Goal: Task Accomplishment & Management: Complete application form

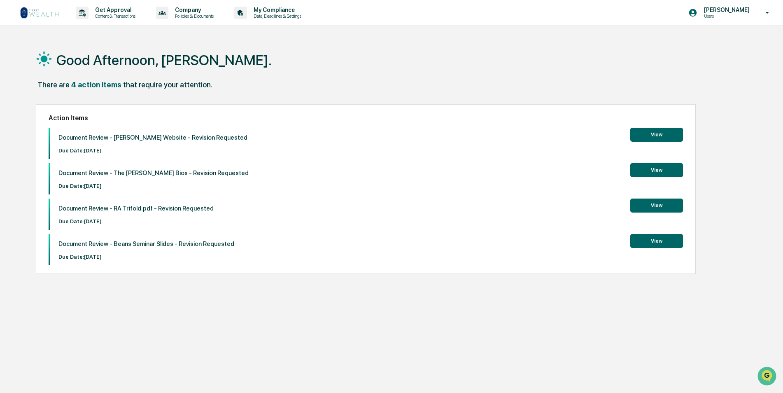
click at [27, 12] on img at bounding box center [40, 12] width 40 height 13
click at [103, 17] on p "Content & Transactions" at bounding box center [113, 16] width 51 height 6
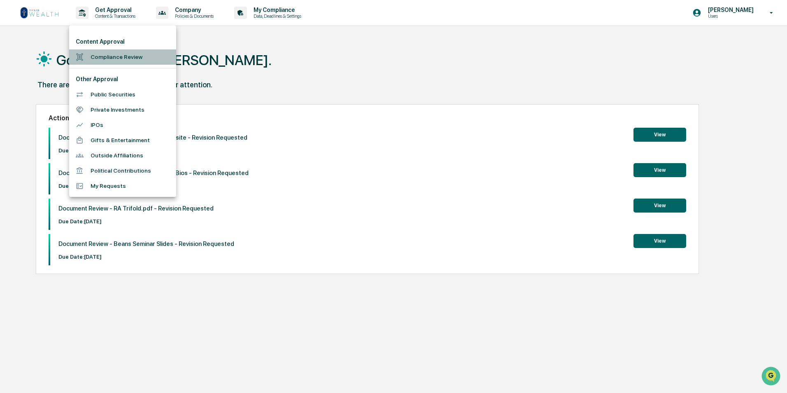
click at [108, 63] on li "Compliance Review" at bounding box center [122, 56] width 107 height 15
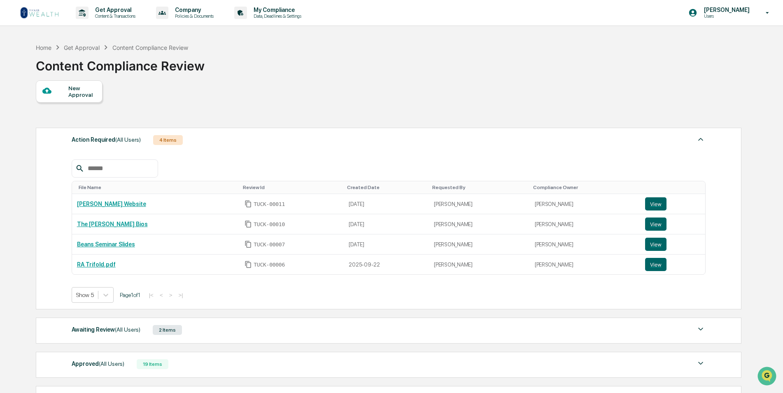
click at [67, 88] on div at bounding box center [55, 91] width 26 height 10
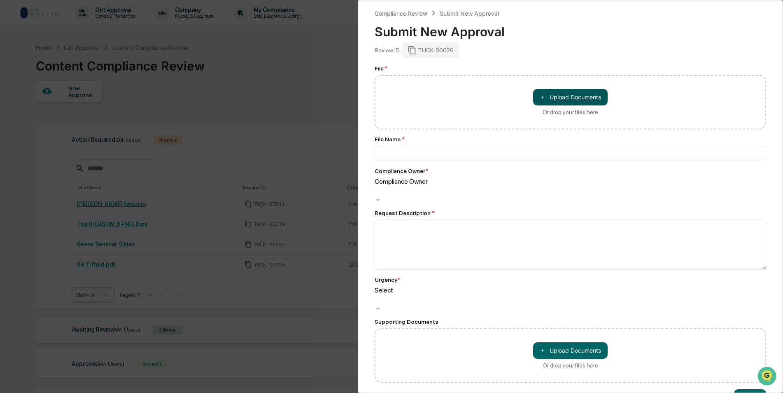
click at [561, 97] on button "＋ Upload Documents" at bounding box center [570, 97] width 75 height 16
type input "**********"
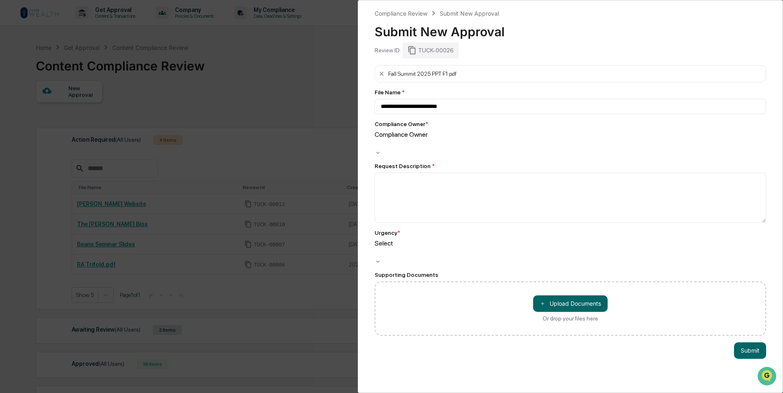
click at [377, 141] on div at bounding box center [375, 143] width 1 height 9
click at [438, 194] on textarea at bounding box center [570, 197] width 391 height 50
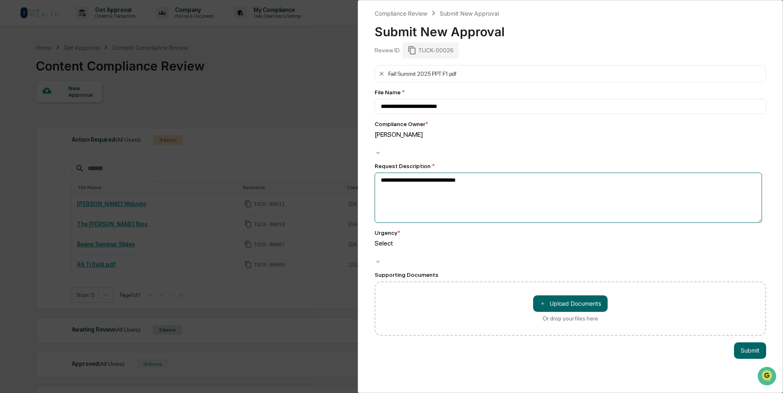
click at [475, 173] on textarea "**********" at bounding box center [568, 197] width 387 height 50
paste textarea "**********"
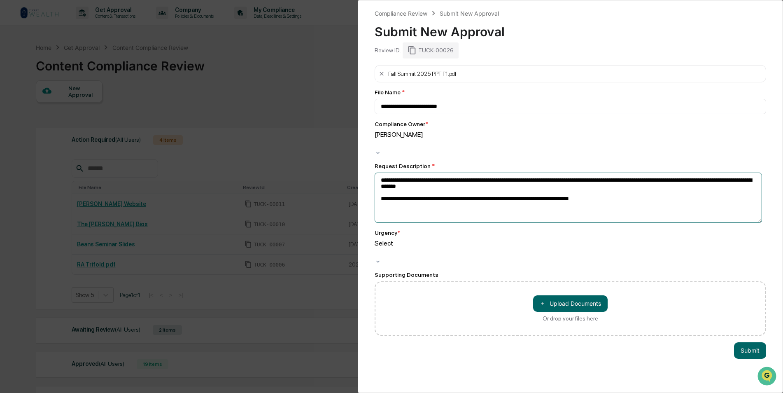
type textarea "**********"
click at [377, 248] on div at bounding box center [375, 252] width 1 height 9
drag, startPoint x: 466, startPoint y: 105, endPoint x: 430, endPoint y: 107, distance: 35.8
click at [430, 107] on input "**********" at bounding box center [570, 106] width 391 height 15
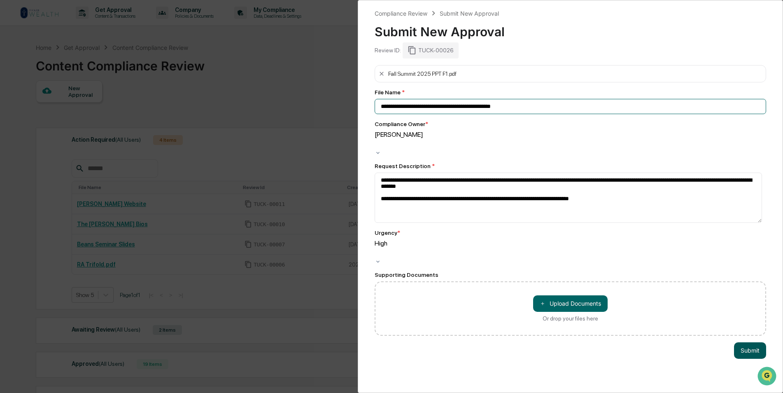
type input "**********"
click at [745, 342] on button "Submit" at bounding box center [750, 350] width 32 height 16
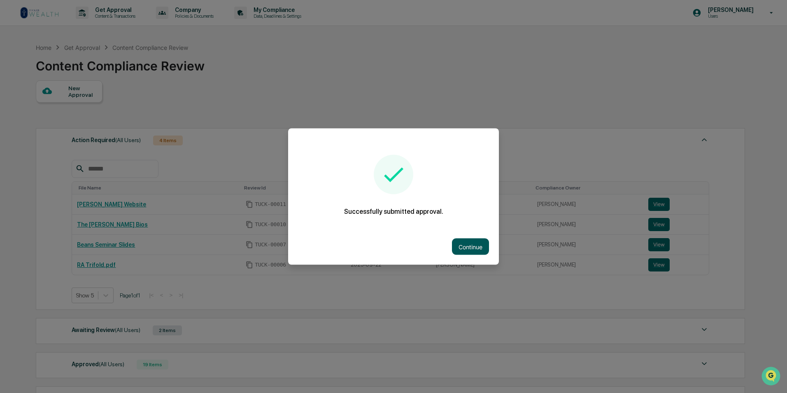
click at [477, 240] on button "Continue" at bounding box center [470, 246] width 37 height 16
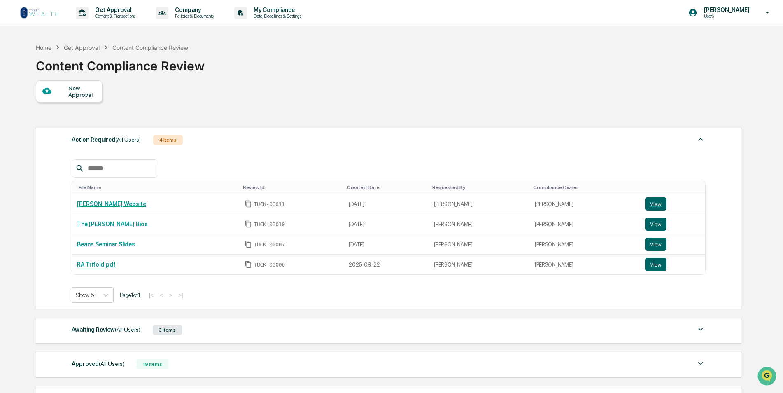
click at [56, 11] on img at bounding box center [40, 12] width 40 height 13
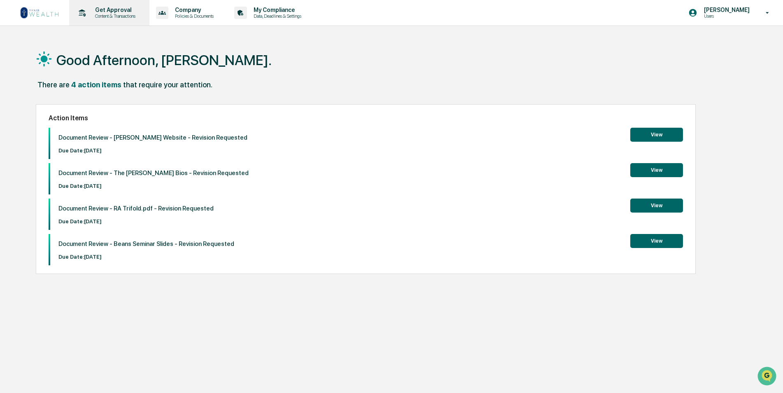
click at [121, 17] on p "Content & Transactions" at bounding box center [113, 16] width 51 height 6
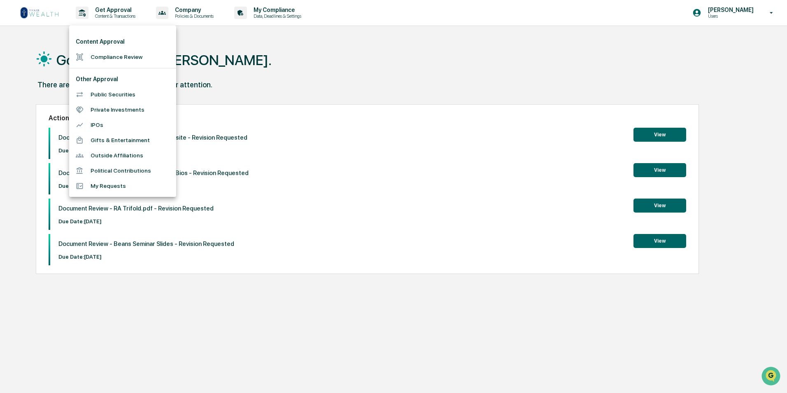
click at [119, 53] on li "Compliance Review" at bounding box center [122, 56] width 107 height 15
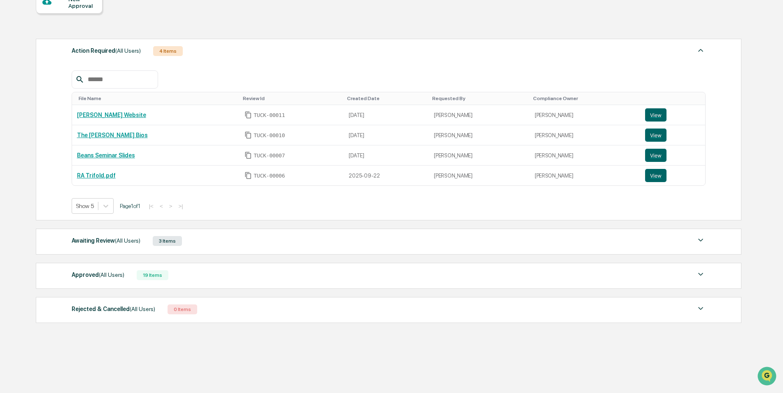
scroll to position [94, 0]
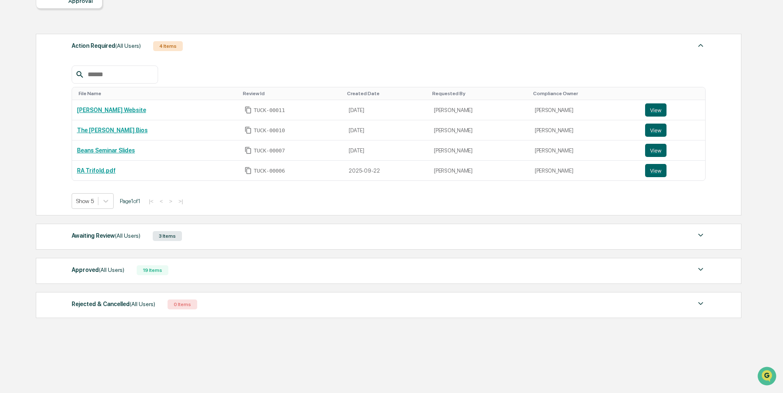
click at [195, 45] on div "Action Required (All Users) 4 Items" at bounding box center [389, 46] width 634 height 12
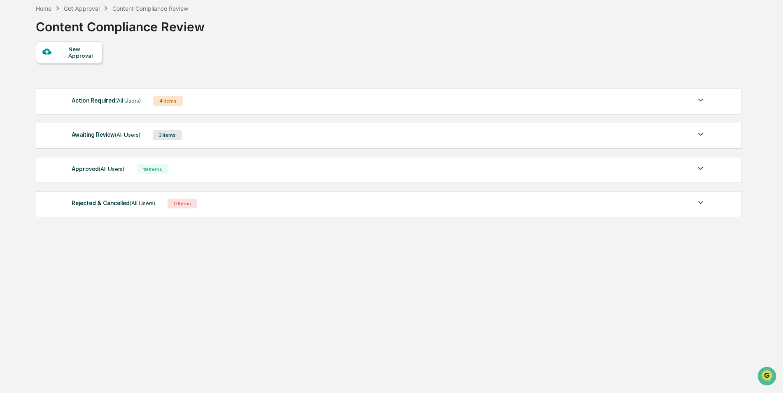
click at [206, 132] on div "Awaiting Review (All Users) 3 Items" at bounding box center [389, 135] width 634 height 12
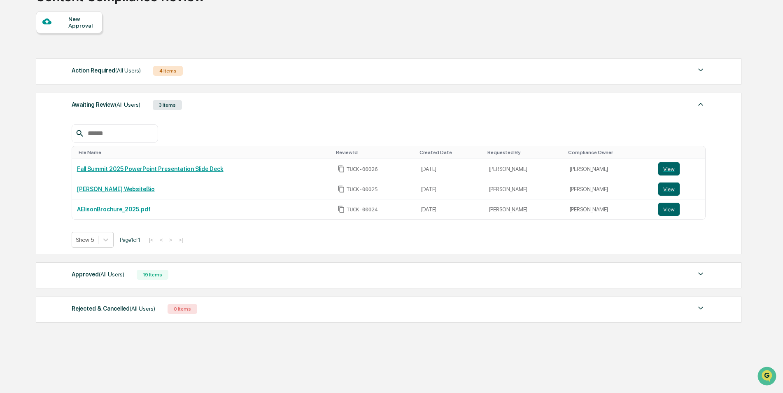
scroll to position [74, 0]
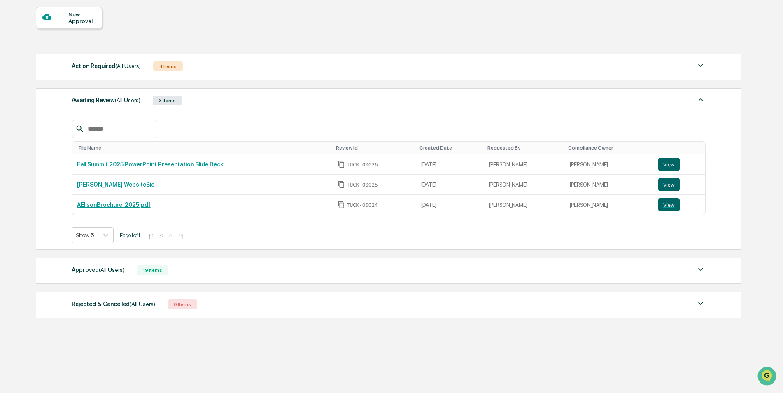
click at [208, 98] on div "Awaiting Review (All Users) 3 Items" at bounding box center [389, 101] width 634 height 12
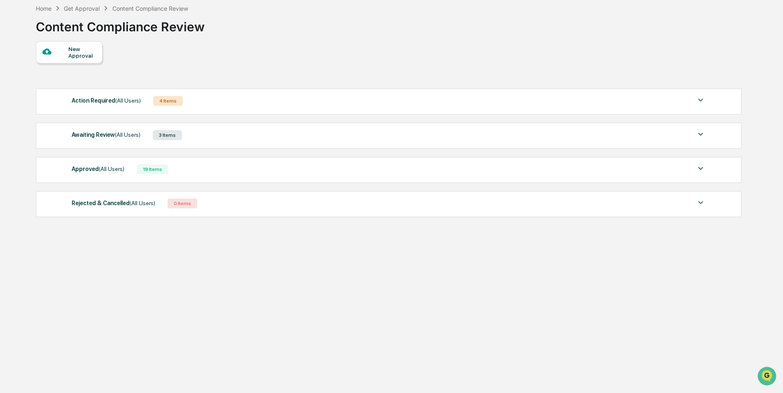
scroll to position [39, 0]
click at [44, 8] on div "Home" at bounding box center [44, 8] width 16 height 7
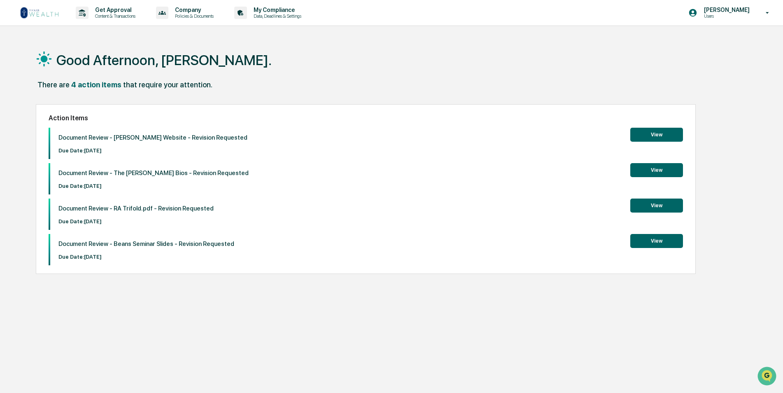
click at [666, 239] on button "View" at bounding box center [656, 241] width 53 height 14
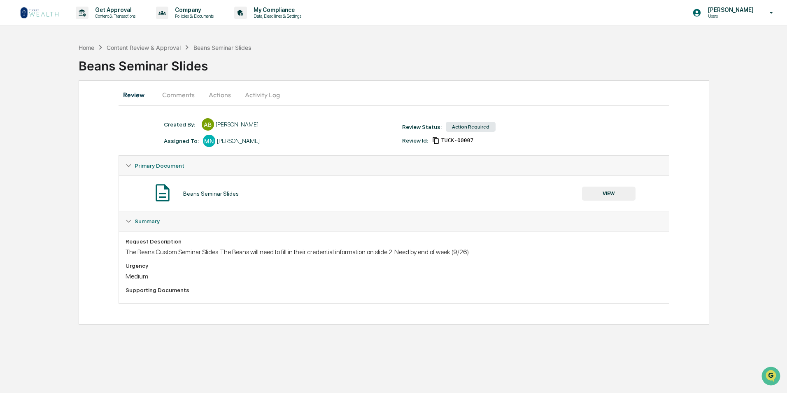
click at [176, 93] on button "Comments" at bounding box center [179, 95] width 46 height 20
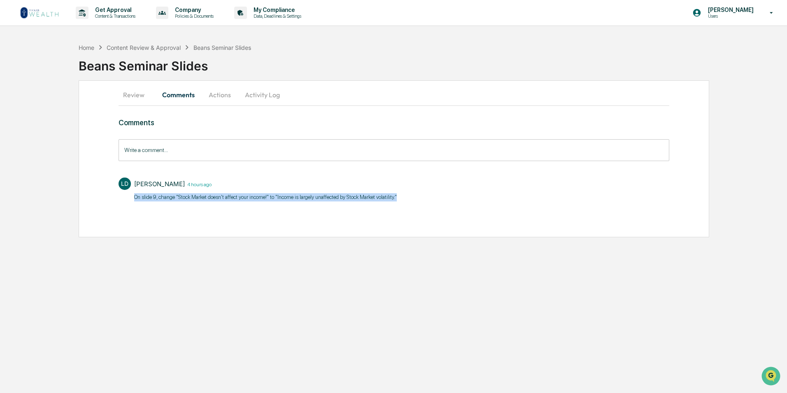
drag, startPoint x: 134, startPoint y: 197, endPoint x: 398, endPoint y: 205, distance: 263.5
click at [398, 205] on div "Comments Write a comment... Write a comment... [PERSON_NAME] 4 hours ago On sli…" at bounding box center [394, 175] width 551 height 114
click at [138, 98] on button "Review" at bounding box center [137, 95] width 37 height 20
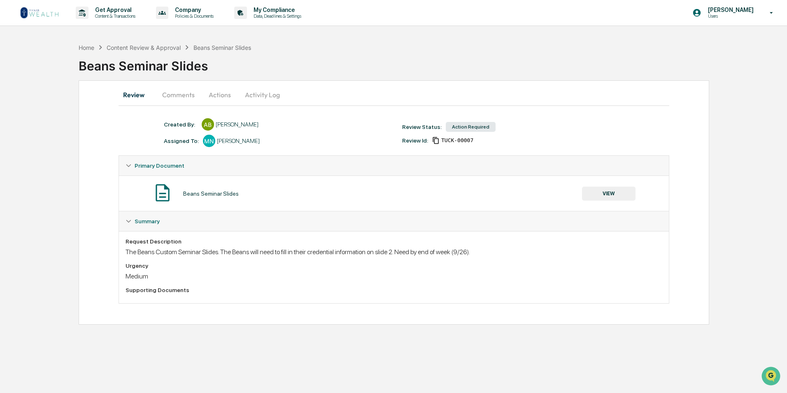
click at [224, 99] on button "Actions" at bounding box center [219, 95] width 37 height 20
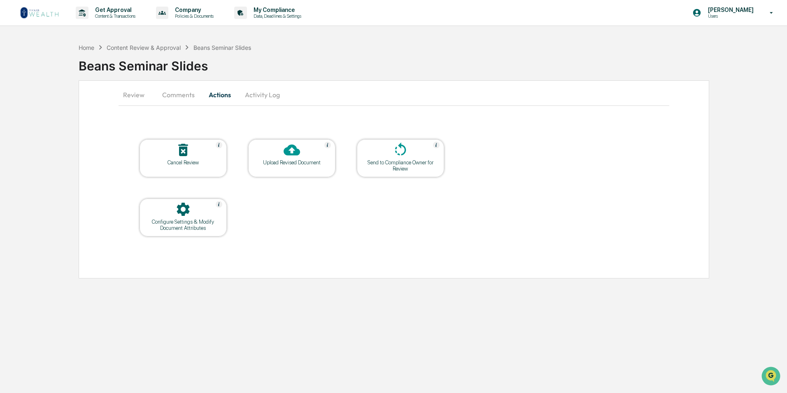
click at [136, 95] on button "Review" at bounding box center [137, 95] width 37 height 20
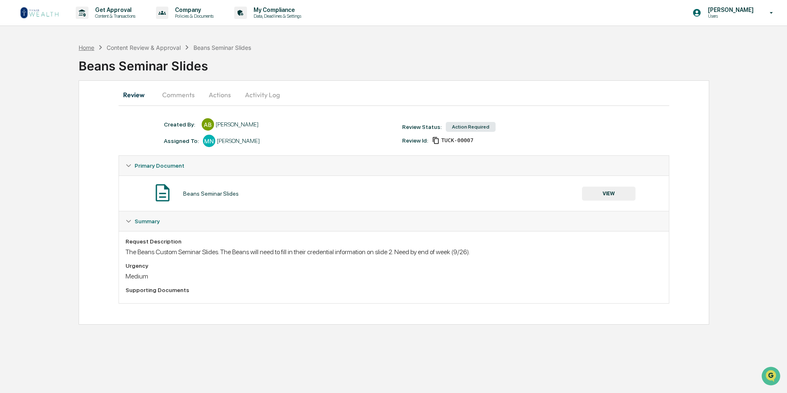
click at [89, 49] on div "Home" at bounding box center [87, 47] width 16 height 7
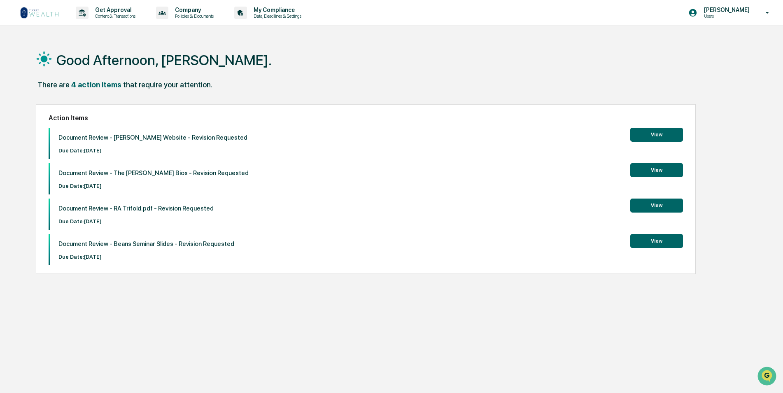
click at [661, 237] on button "View" at bounding box center [656, 241] width 53 height 14
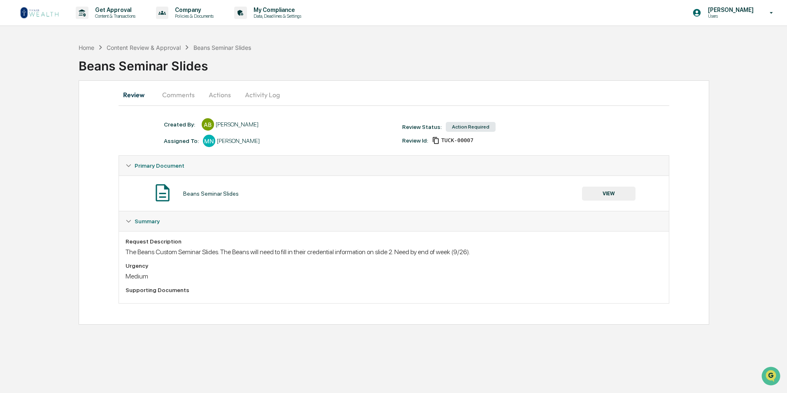
click at [221, 95] on button "Actions" at bounding box center [219, 95] width 37 height 20
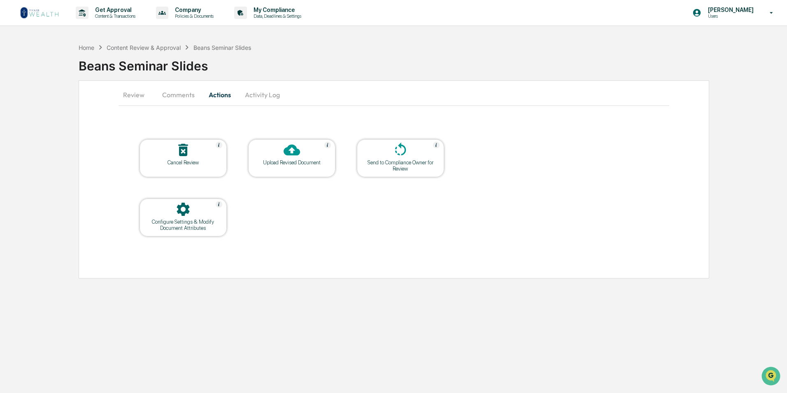
click at [25, 12] on img at bounding box center [40, 12] width 40 height 13
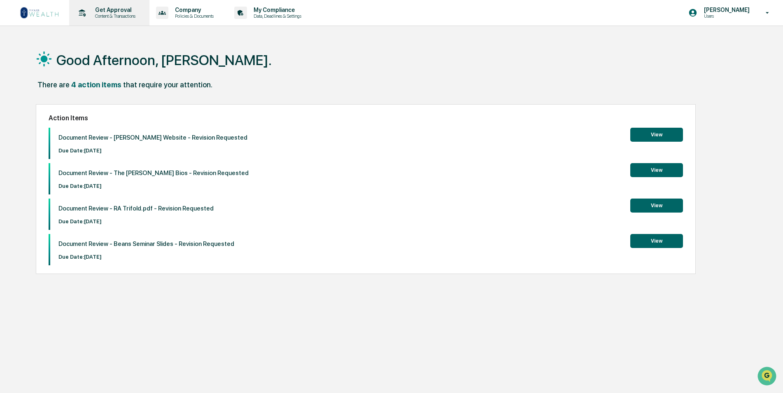
click at [128, 12] on p "Get Approval" at bounding box center [113, 10] width 51 height 7
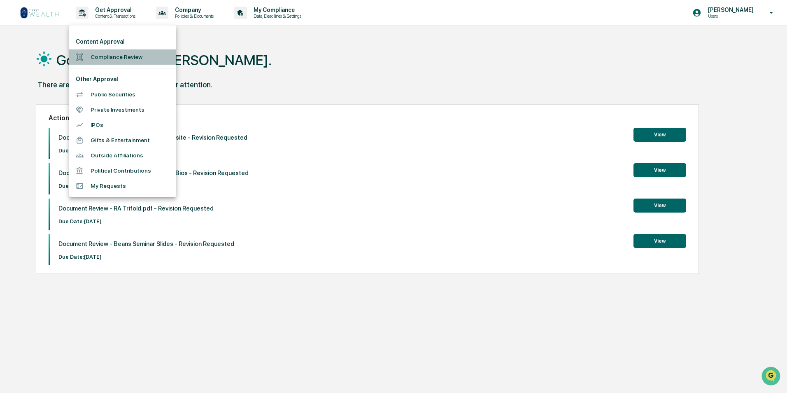
click at [135, 55] on li "Compliance Review" at bounding box center [122, 56] width 107 height 15
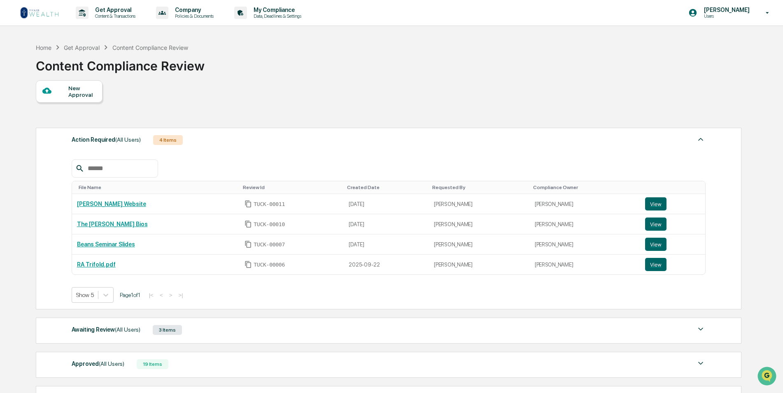
click at [86, 89] on div "New Approval" at bounding box center [82, 91] width 28 height 13
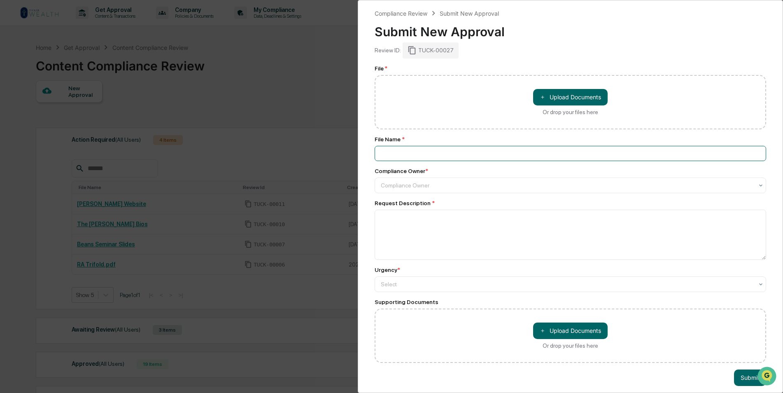
click at [440, 155] on input at bounding box center [570, 153] width 391 height 15
click at [364, 175] on div "Compliance Review Submit New Approval Submit New Approval Review ID: TUCK-00027…" at bounding box center [570, 196] width 425 height 393
click at [431, 186] on div at bounding box center [567, 185] width 373 height 8
click at [366, 210] on div "Compliance Review Submit New Approval Submit New Approval Review ID: TUCK-00027…" at bounding box center [570, 196] width 425 height 393
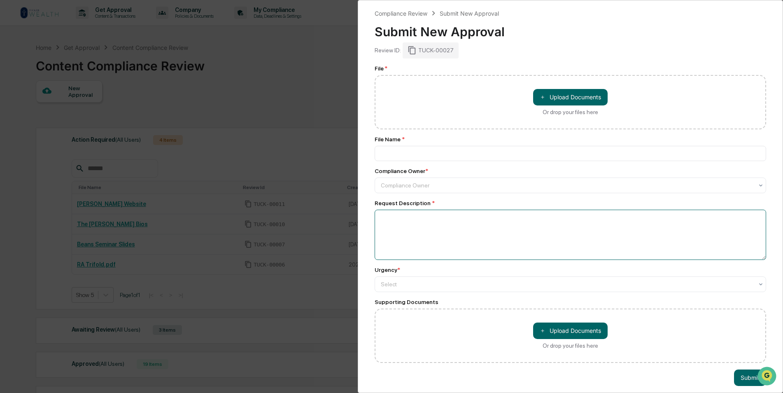
click at [421, 222] on textarea at bounding box center [570, 235] width 391 height 50
click at [402, 283] on div at bounding box center [567, 284] width 373 height 8
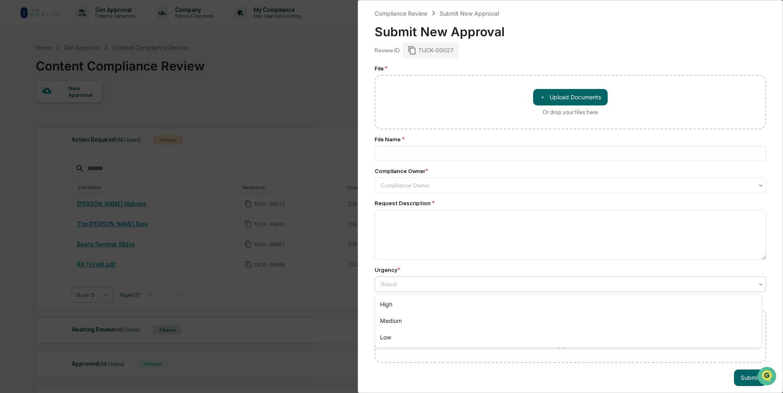
click at [363, 255] on div "Compliance Review Submit New Approval Submit New Approval Review ID: TUCK-00027…" at bounding box center [570, 196] width 425 height 393
click at [432, 181] on div at bounding box center [567, 185] width 373 height 8
click at [369, 210] on div "Compliance Review Submit New Approval Submit New Approval Review ID: TUCK-00027…" at bounding box center [570, 196] width 425 height 393
click at [366, 204] on div "Compliance Review Submit New Approval Submit New Approval Review ID: TUCK-00027…" at bounding box center [570, 196] width 425 height 393
click at [279, 104] on div "Compliance Review Submit New Approval Submit New Approval Review ID: TUCK-00027…" at bounding box center [391, 196] width 783 height 393
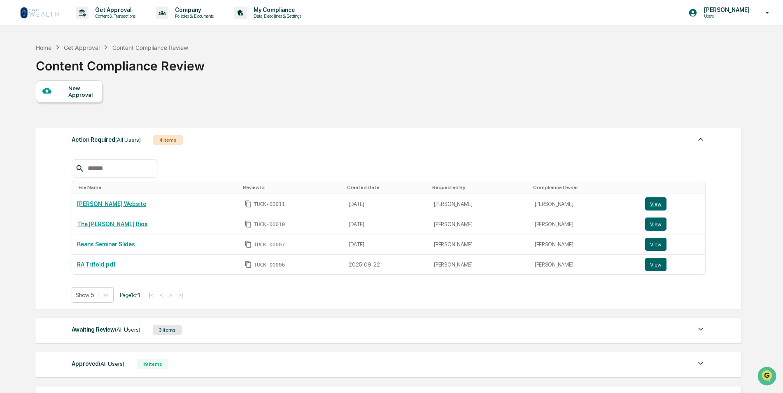
click at [232, 140] on div "Action Required (All Users) 4 Items" at bounding box center [389, 140] width 634 height 12
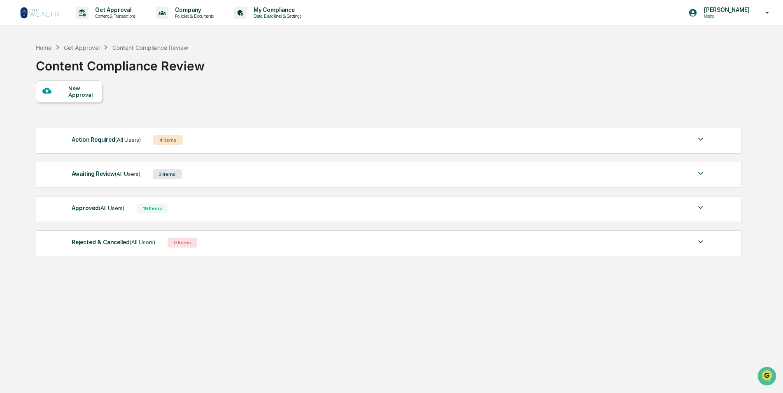
click at [224, 184] on div "Awaiting Review (All Users) 3 Items File Name Review Id Created Date Requested …" at bounding box center [388, 175] width 705 height 26
click at [221, 177] on div "Awaiting Review (All Users) 3 Items" at bounding box center [389, 174] width 634 height 12
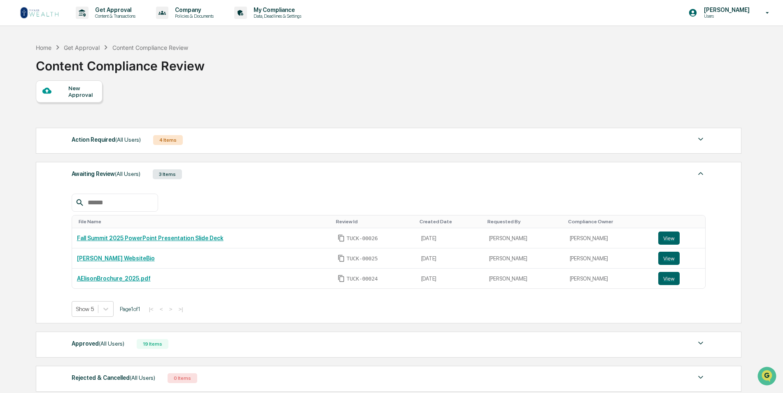
click at [247, 163] on div "Awaiting Review (All Users) 3 Items File Name Review Id Created Date Requested …" at bounding box center [388, 242] width 705 height 161
click at [242, 170] on div "Awaiting Review (All Users) 3 Items" at bounding box center [389, 174] width 634 height 12
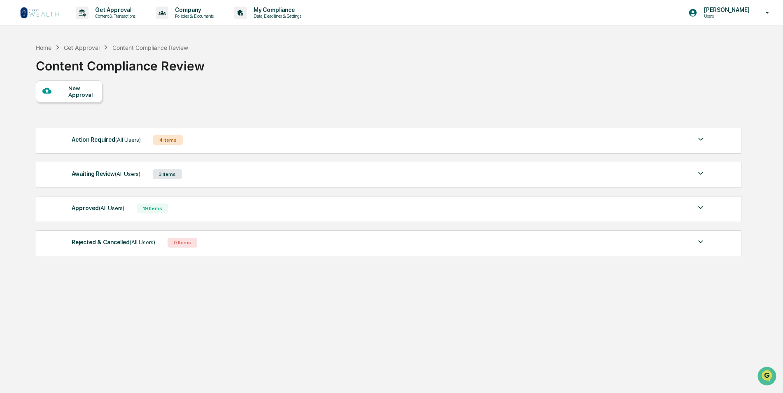
click at [212, 205] on div "Approved (All Users) 19 Items" at bounding box center [389, 209] width 634 height 12
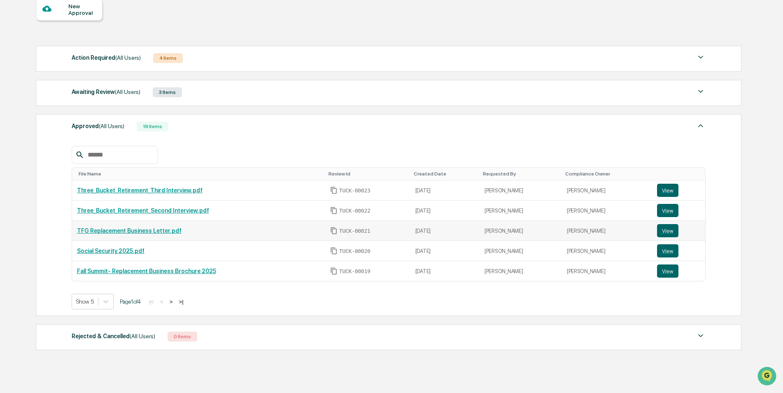
scroll to position [82, 0]
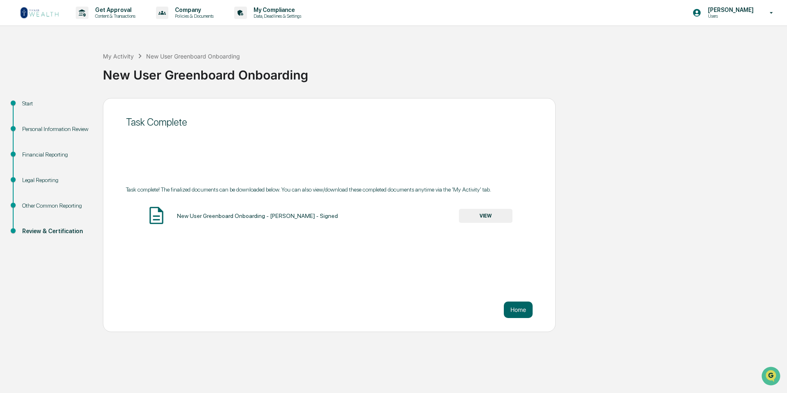
click at [30, 15] on img at bounding box center [40, 12] width 40 height 13
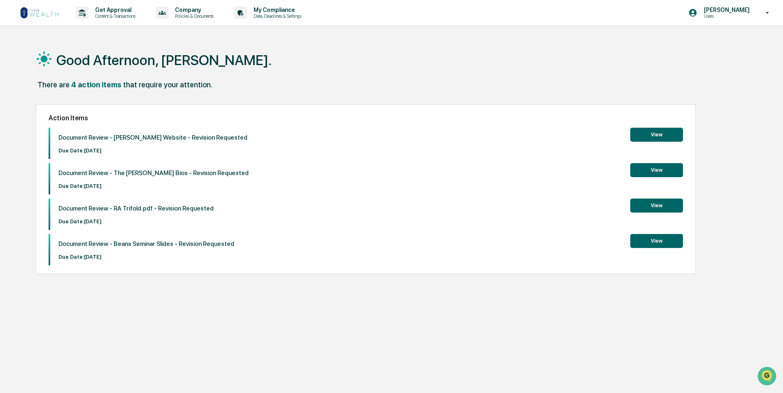
click at [658, 170] on button "View" at bounding box center [656, 170] width 53 height 14
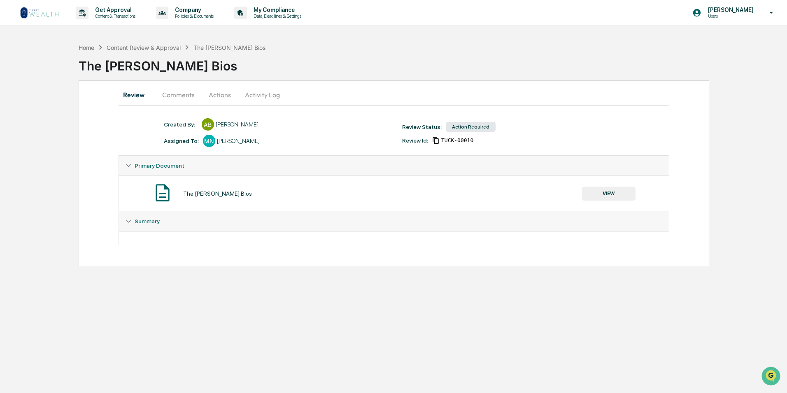
click at [178, 95] on button "Comments" at bounding box center [179, 95] width 46 height 20
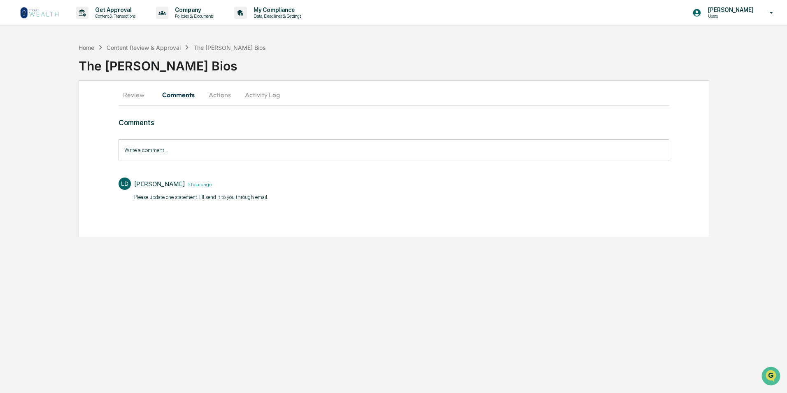
click at [149, 97] on button "Review" at bounding box center [137, 95] width 37 height 20
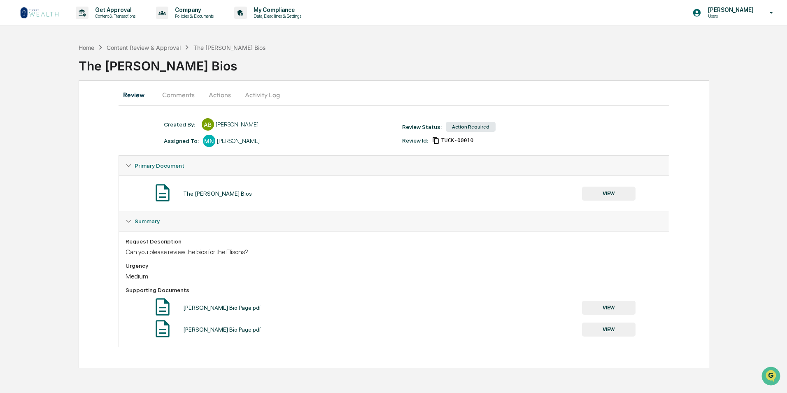
click at [175, 91] on button "Comments" at bounding box center [179, 95] width 46 height 20
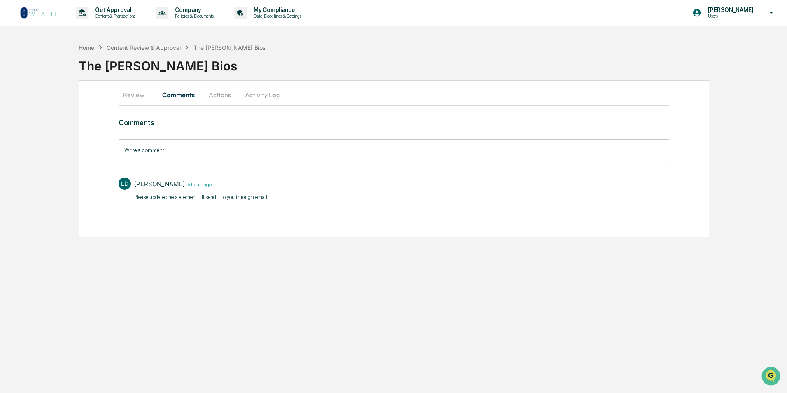
click at [228, 97] on button "Actions" at bounding box center [219, 95] width 37 height 20
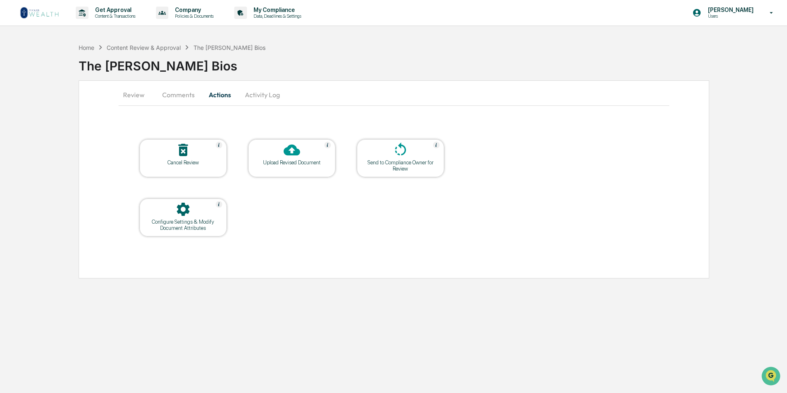
click at [305, 165] on div "Upload Revised Document" at bounding box center [292, 162] width 74 height 6
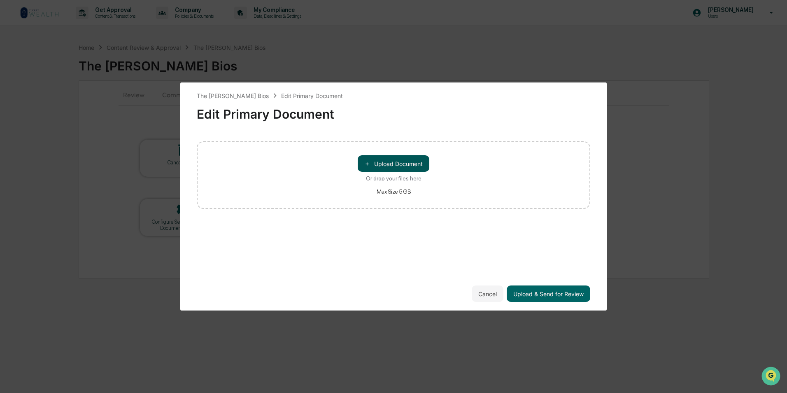
click at [380, 165] on button "＋ Upload Document" at bounding box center [394, 163] width 72 height 16
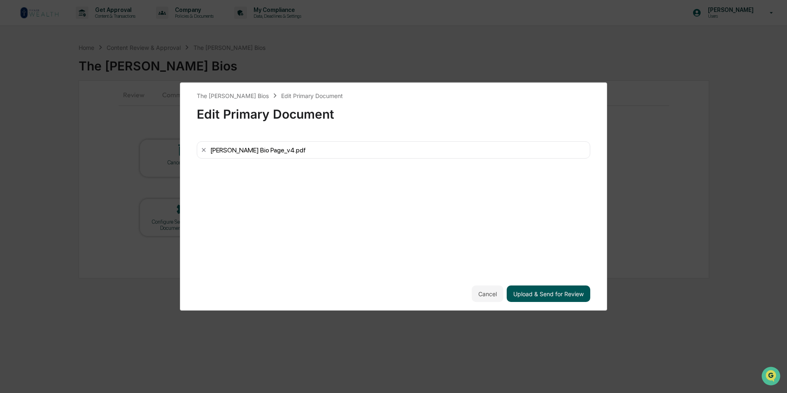
click at [536, 292] on button "Upload & Send for Review" at bounding box center [549, 293] width 84 height 16
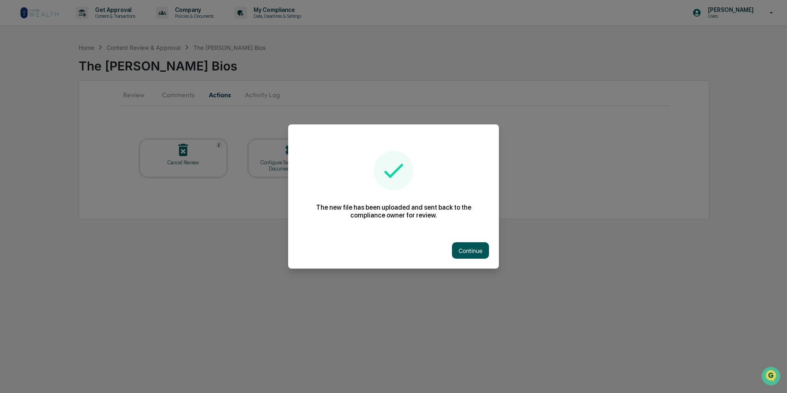
click at [463, 247] on button "Continue" at bounding box center [470, 250] width 37 height 16
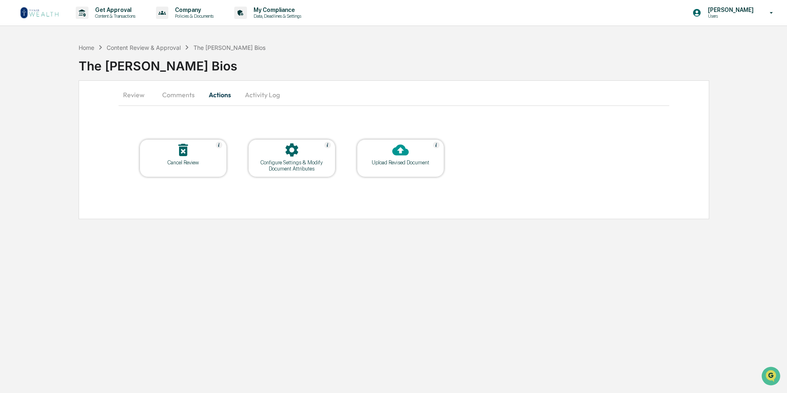
click at [39, 16] on img at bounding box center [40, 12] width 40 height 13
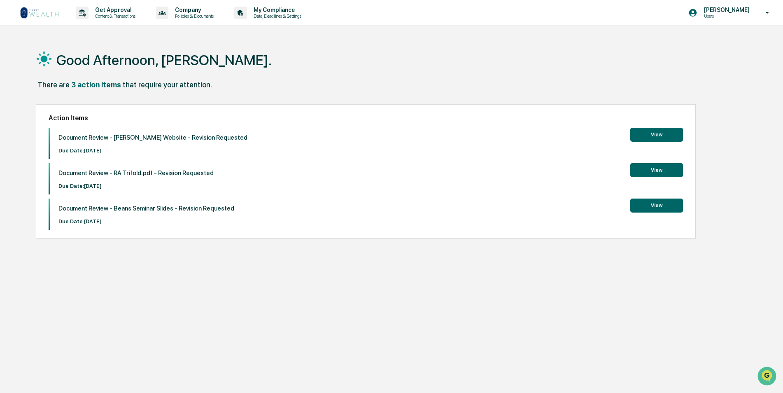
click at [654, 205] on button "View" at bounding box center [656, 205] width 53 height 14
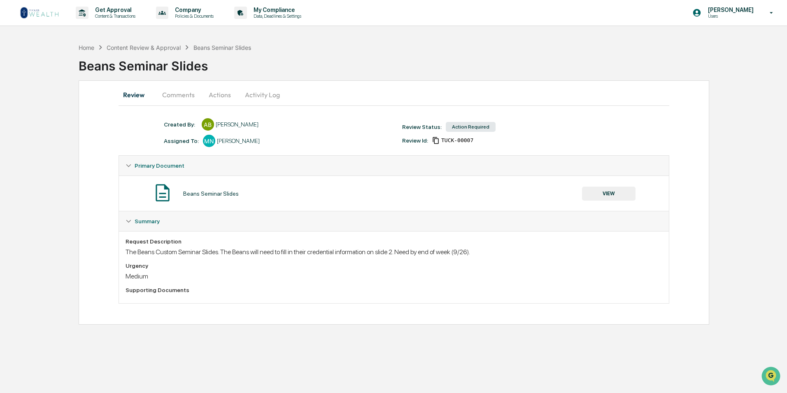
click at [168, 96] on button "Comments" at bounding box center [179, 95] width 46 height 20
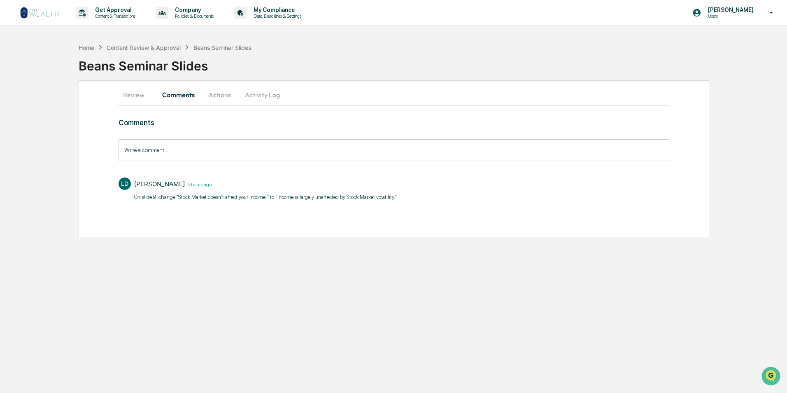
click at [227, 99] on button "Actions" at bounding box center [219, 95] width 37 height 20
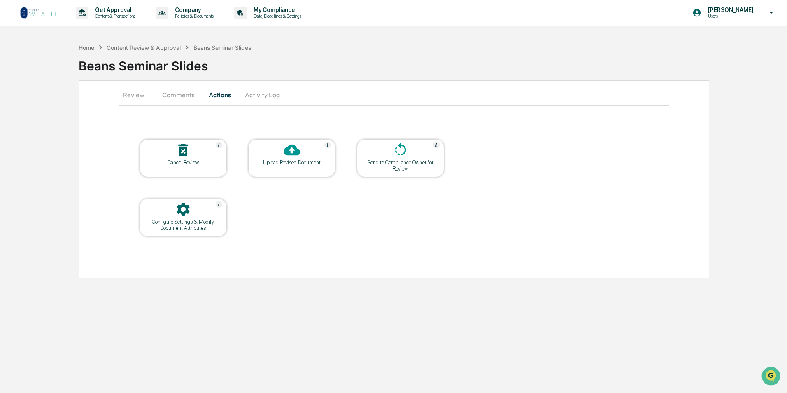
click at [187, 95] on button "Comments" at bounding box center [179, 95] width 46 height 20
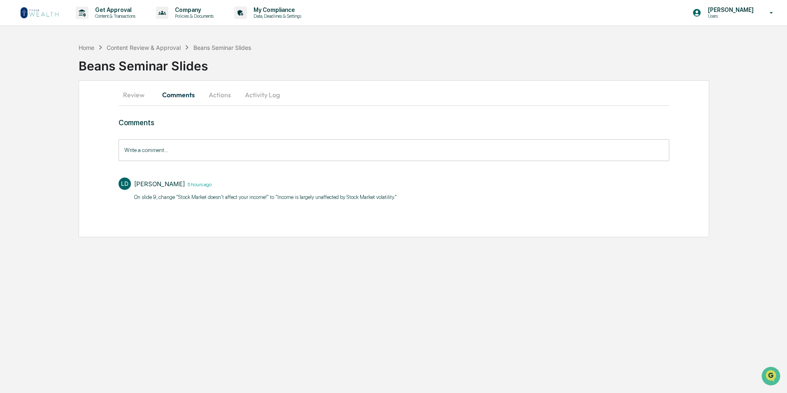
click at [210, 99] on button "Actions" at bounding box center [219, 95] width 37 height 20
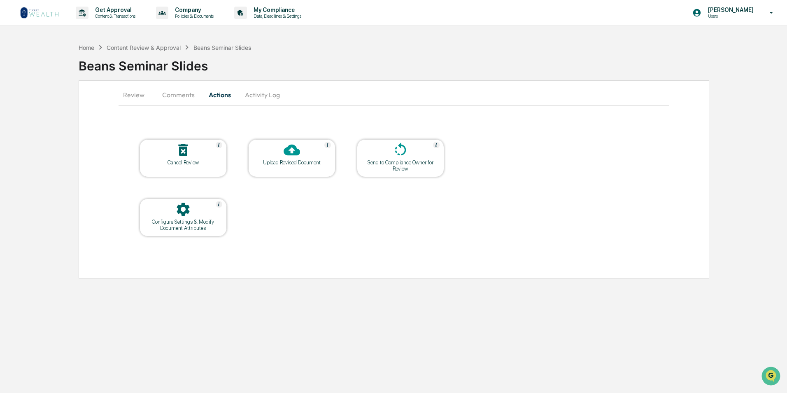
click at [282, 154] on div at bounding box center [292, 151] width 82 height 18
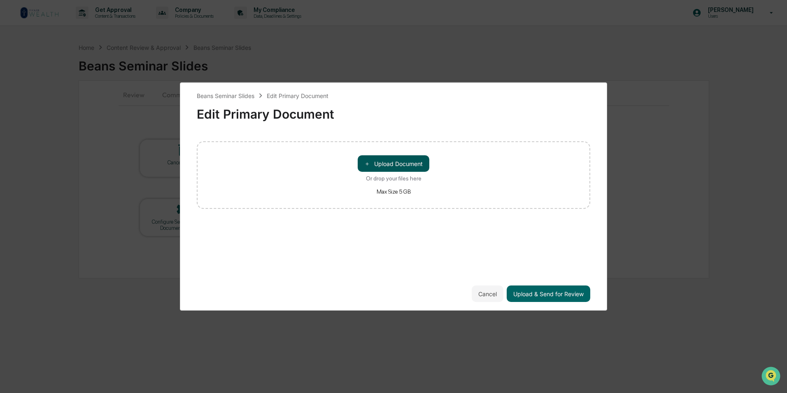
click at [383, 161] on button "＋ Upload Document" at bounding box center [394, 163] width 72 height 16
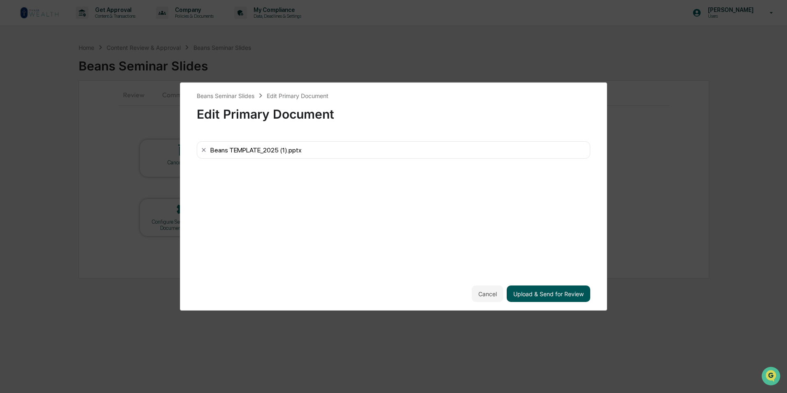
click at [561, 293] on button "Upload & Send for Review" at bounding box center [549, 293] width 84 height 16
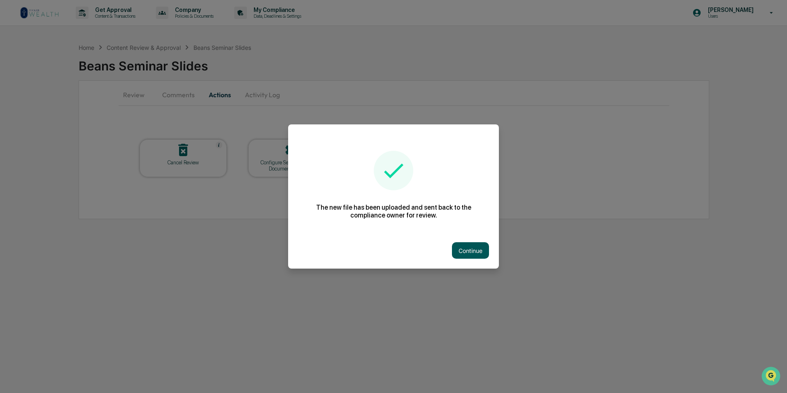
click at [464, 251] on button "Continue" at bounding box center [470, 250] width 37 height 16
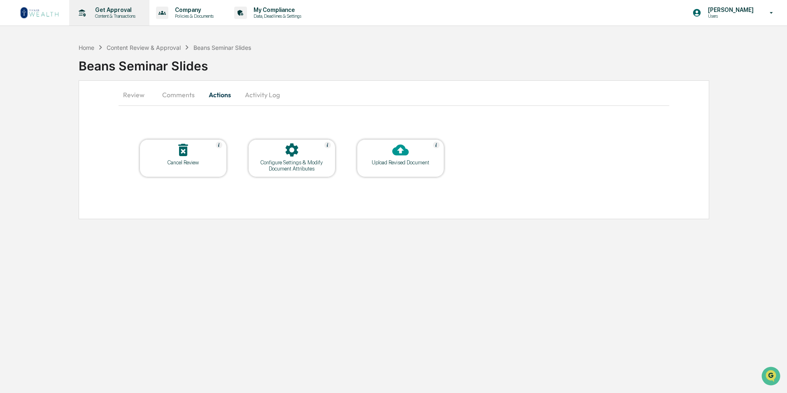
click at [101, 14] on p "Content & Transactions" at bounding box center [113, 16] width 51 height 6
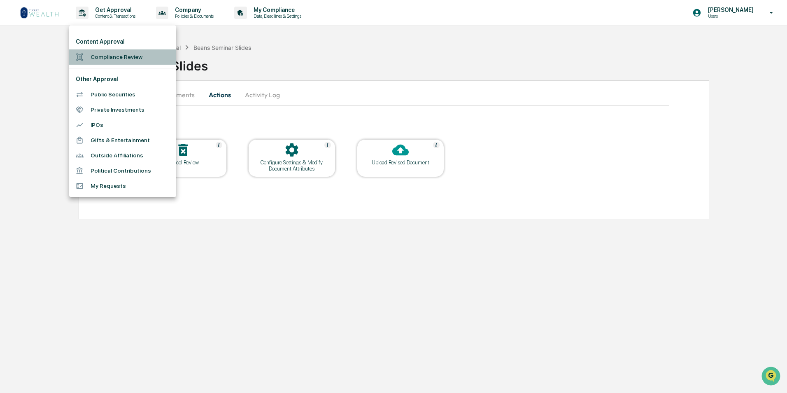
click at [109, 58] on li "Compliance Review" at bounding box center [122, 56] width 107 height 15
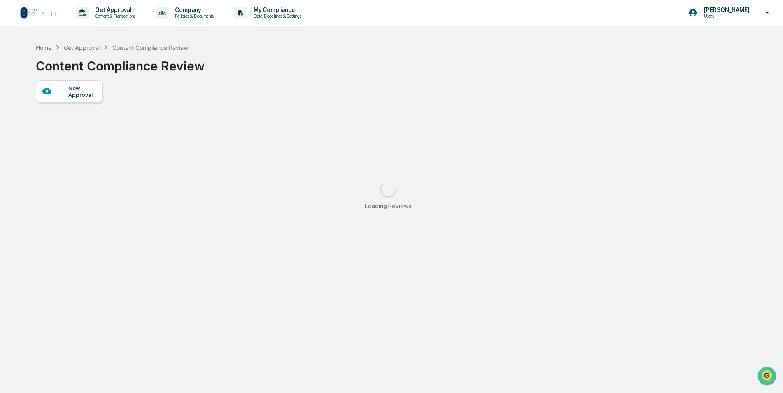
click at [80, 90] on div "New Approval" at bounding box center [82, 91] width 28 height 13
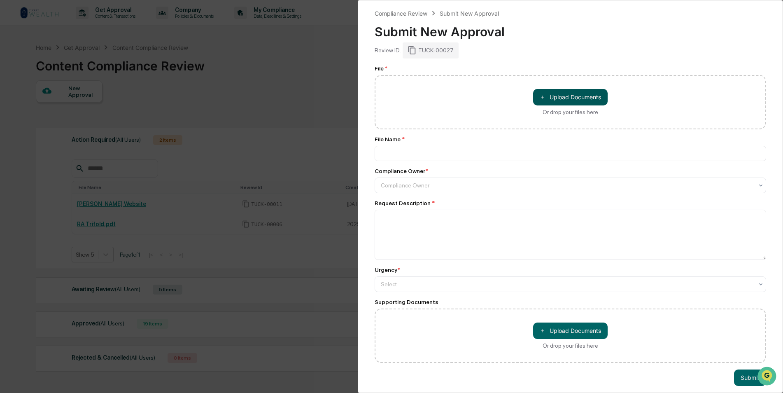
click at [573, 100] on button "＋ Upload Documents" at bounding box center [570, 97] width 75 height 16
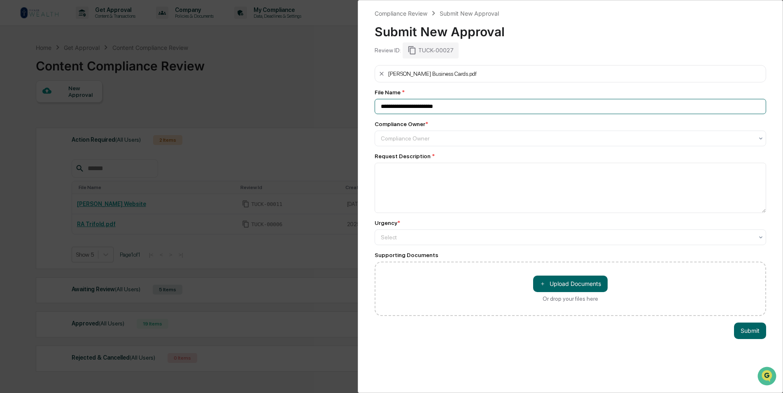
click at [442, 108] on input "**********" at bounding box center [570, 106] width 391 height 15
click at [500, 105] on input "**********" at bounding box center [570, 106] width 391 height 15
type input "**********"
click at [573, 282] on button "＋ Upload Documents" at bounding box center [570, 283] width 75 height 16
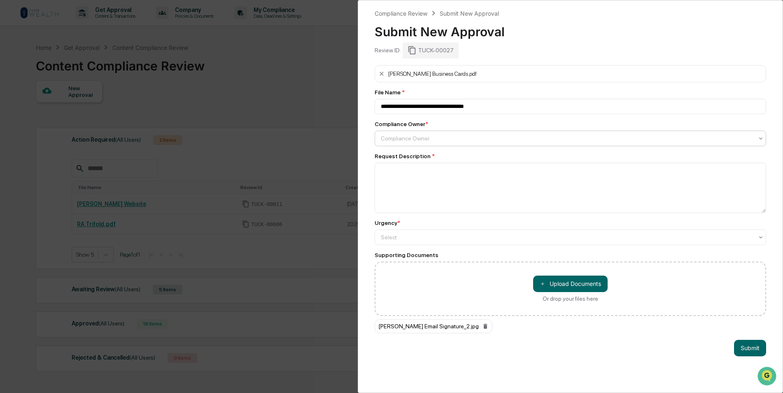
click at [435, 139] on div at bounding box center [567, 138] width 373 height 8
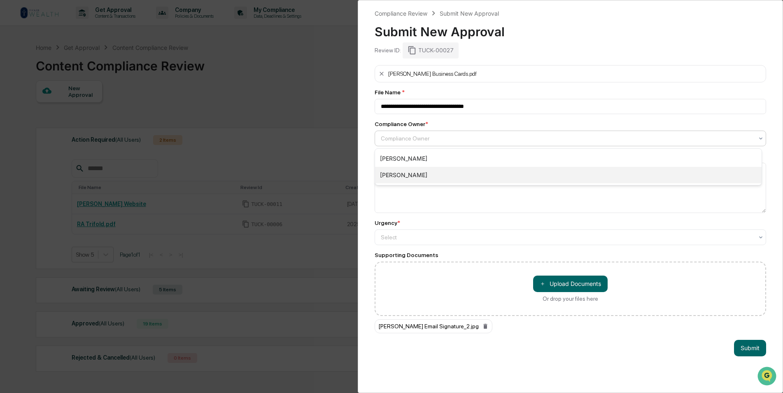
click at [424, 179] on div "[PERSON_NAME]" at bounding box center [568, 175] width 387 height 16
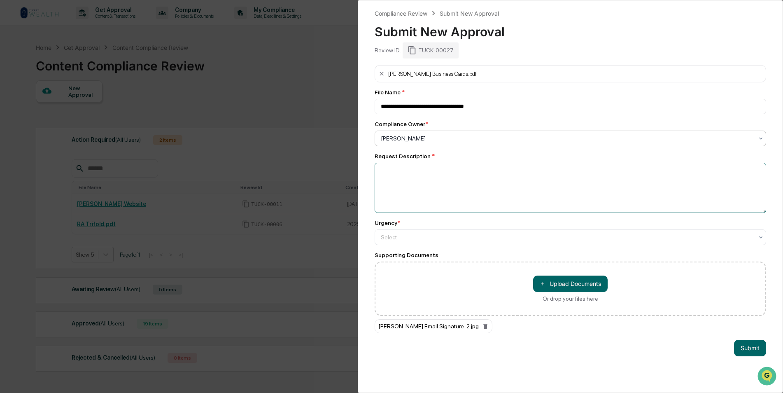
click at [420, 184] on textarea at bounding box center [570, 188] width 391 height 50
type textarea "**********"
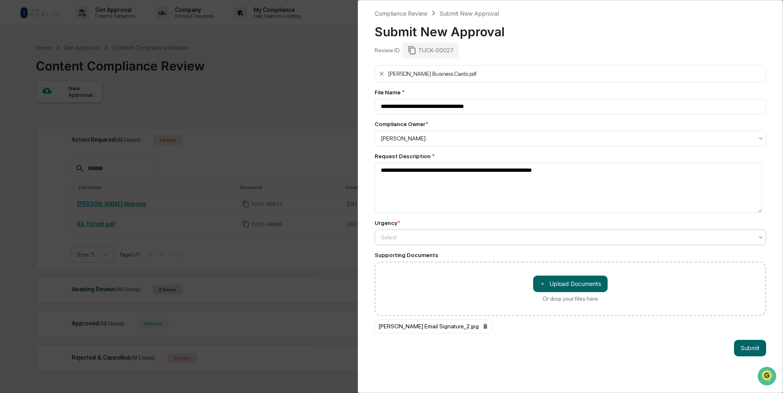
click at [510, 241] on div at bounding box center [567, 237] width 373 height 8
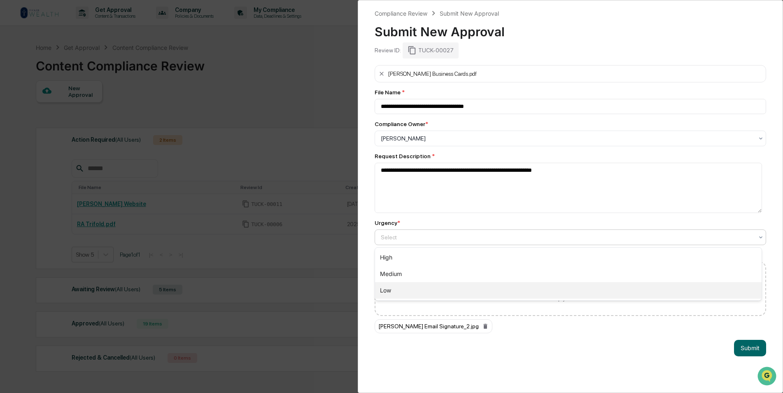
click at [459, 291] on div "Low" at bounding box center [568, 290] width 387 height 16
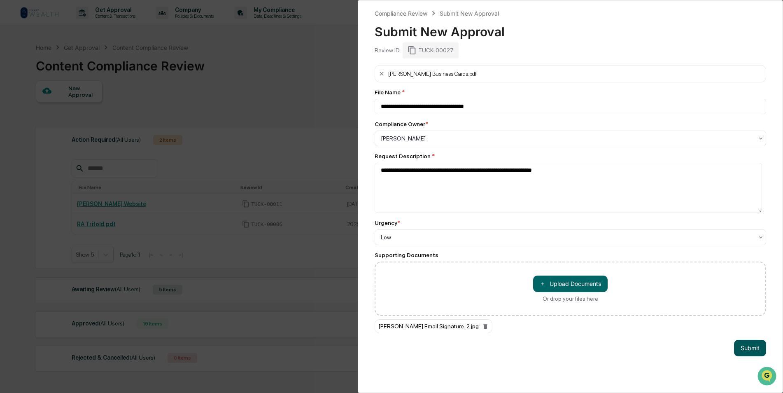
click at [743, 352] on button "Submit" at bounding box center [750, 348] width 32 height 16
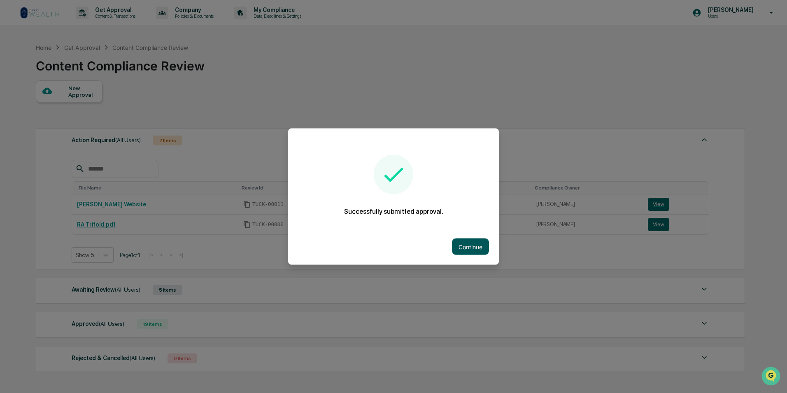
click at [472, 247] on button "Continue" at bounding box center [470, 246] width 37 height 16
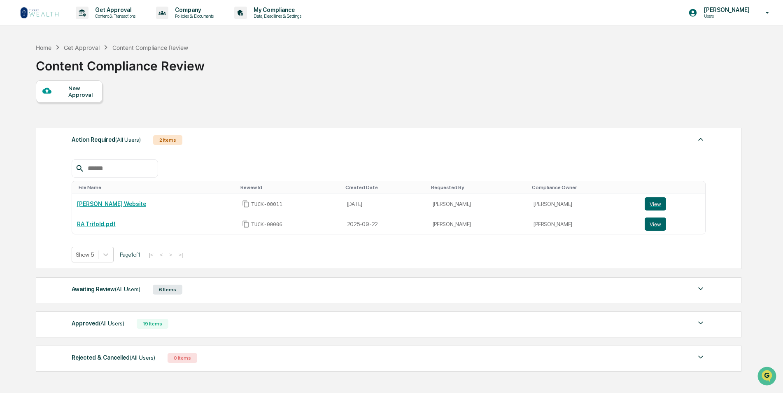
click at [37, 14] on img at bounding box center [40, 12] width 40 height 13
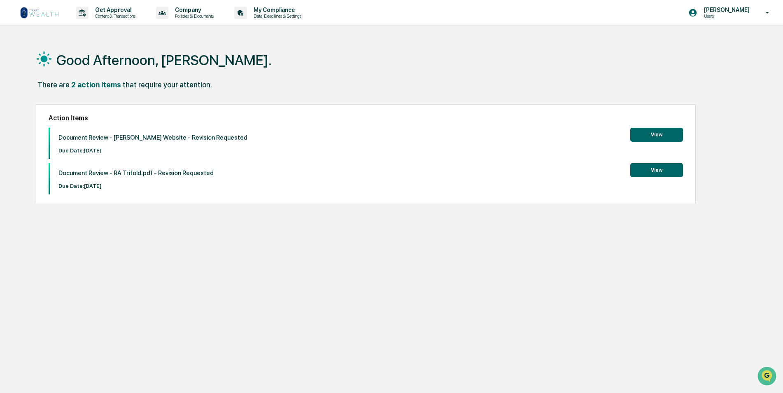
click at [48, 18] on img at bounding box center [40, 12] width 40 height 13
click at [102, 11] on p "Get Approval" at bounding box center [113, 10] width 51 height 7
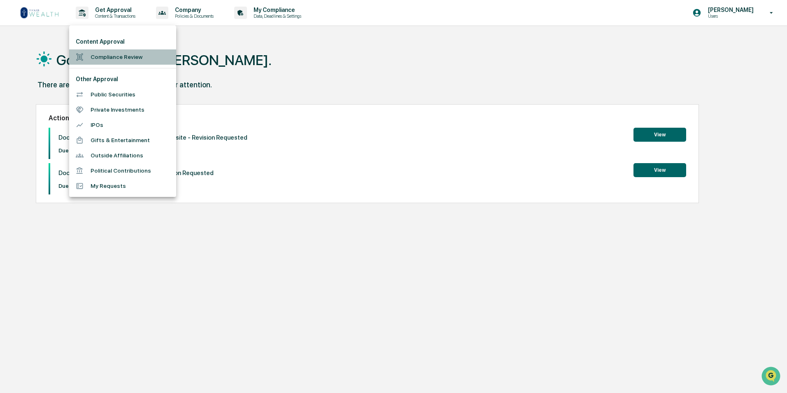
click at [117, 57] on li "Compliance Review" at bounding box center [122, 56] width 107 height 15
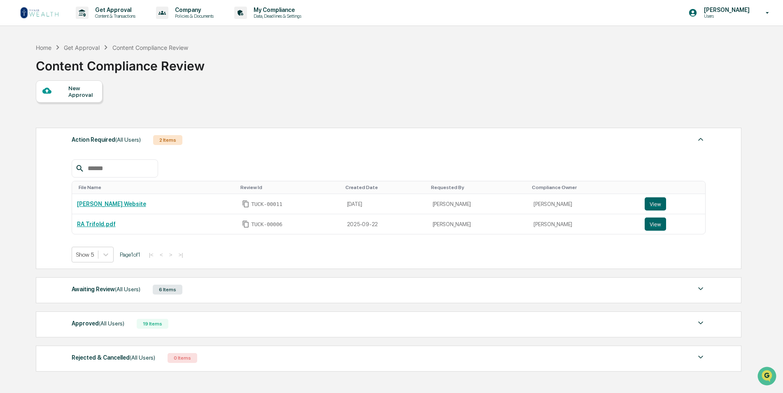
click at [197, 294] on div "Awaiting Review (All Users) 6 Items" at bounding box center [389, 290] width 634 height 12
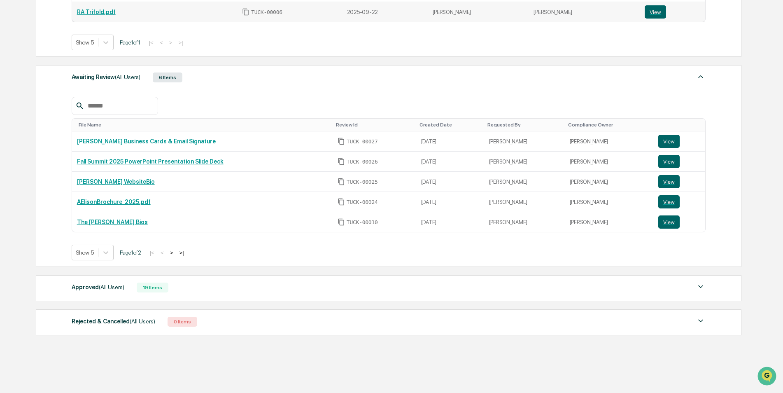
scroll to position [229, 0]
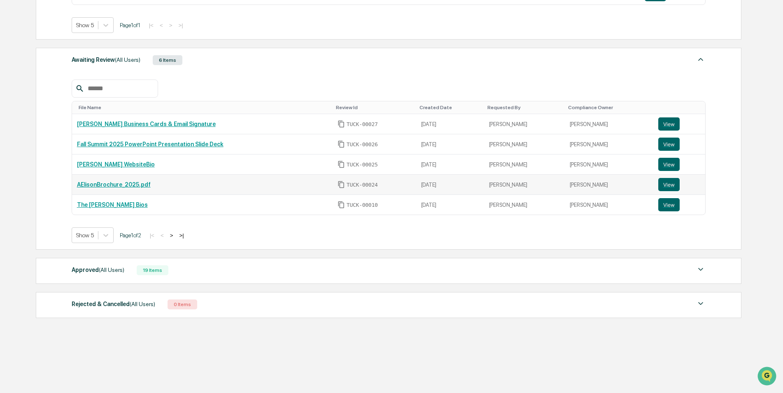
click at [117, 183] on link "AElisonBrochure_2025.pdf" at bounding box center [114, 184] width 74 height 7
